Goal: Information Seeking & Learning: Learn about a topic

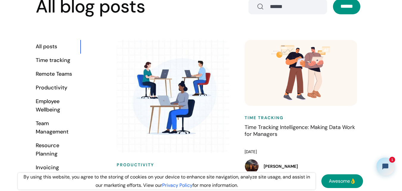
scroll to position [305, 0]
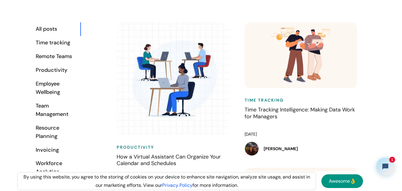
click at [44, 43] on div "Time tracking" at bounding box center [58, 43] width 45 height 8
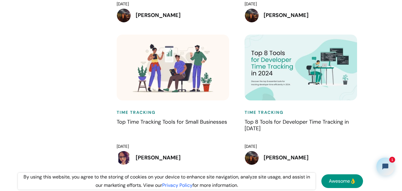
scroll to position [710, 0]
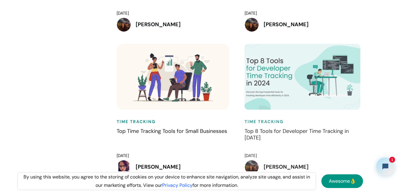
click at [288, 137] on h4 "Top 8 Tools for Developer Time Tracking in [DATE]" at bounding box center [303, 138] width 116 height 21
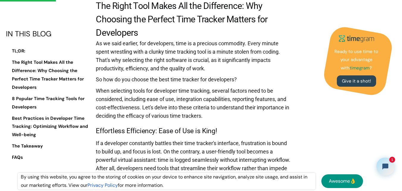
scroll to position [773, 0]
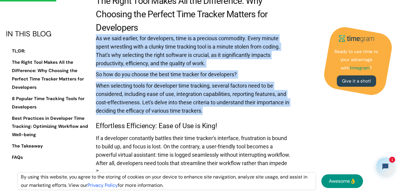
drag, startPoint x: 205, startPoint y: 107, endPoint x: 93, endPoint y: 41, distance: 130.3
drag, startPoint x: 93, startPoint y: 41, endPoint x: 98, endPoint y: 35, distance: 8.2
click at [98, 35] on p "As we said earlier, for developers, time is a precious commodity. Every minute …" at bounding box center [193, 52] width 195 height 36
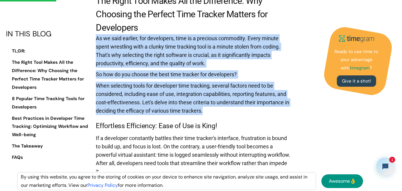
drag, startPoint x: 97, startPoint y: 36, endPoint x: 233, endPoint y: 110, distance: 154.6
click at [233, 110] on p "When selecting tools for developer time tracking, several factors need to be co…" at bounding box center [193, 100] width 195 height 36
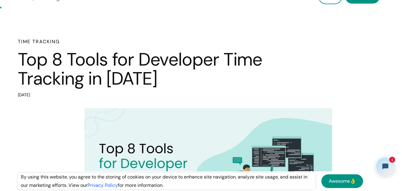
scroll to position [0, 0]
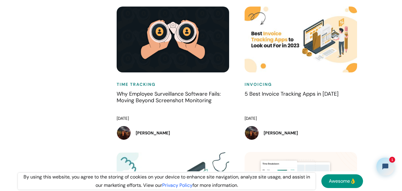
scroll to position [767, 0]
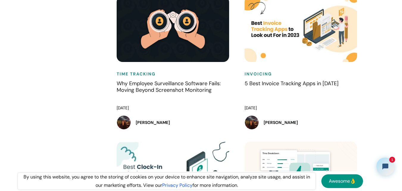
click at [242, 104] on div "Invoicing 5 Best Invoice Tracking Apps in 2024 January 3, 2025 Sidra Ali Shah" at bounding box center [303, 68] width 128 height 145
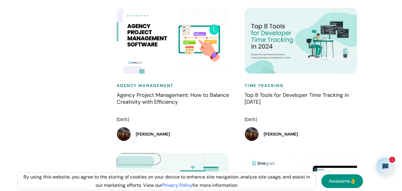
scroll to position [1345, 0]
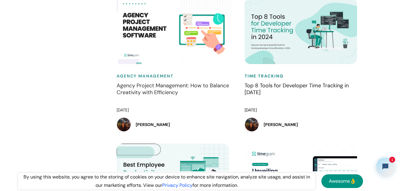
click at [198, 95] on h4 "Agency Project Management: How to Balance Creativity with Efficiency" at bounding box center [175, 92] width 116 height 21
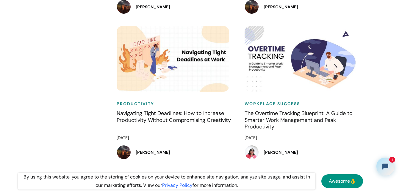
scroll to position [3067, 0]
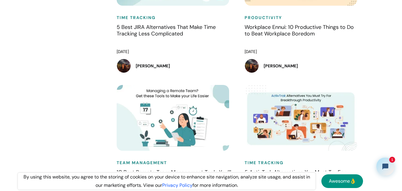
scroll to position [4462, 0]
